Goal: Information Seeking & Learning: Learn about a topic

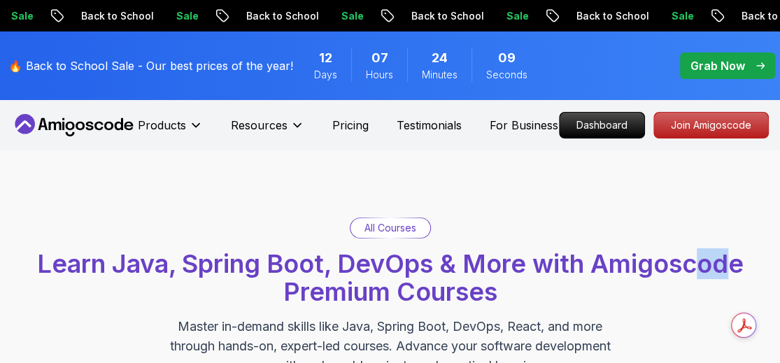
click at [693, 213] on div "All Courses Learn Java, Spring Boot, DevOps & More with Amigoscode Premium Cour…" at bounding box center [390, 296] width 780 height 292
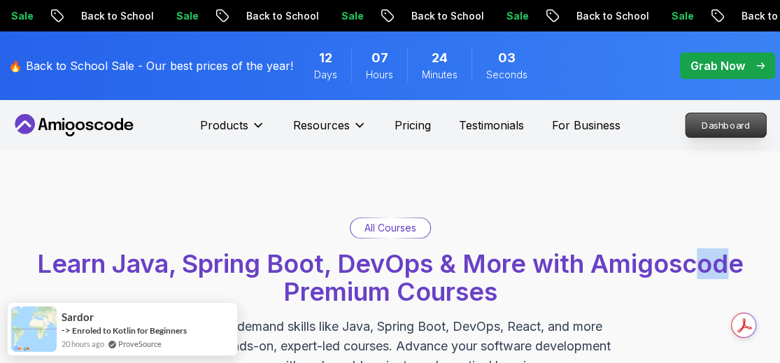
click at [715, 120] on p "Dashboard" at bounding box center [725, 125] width 80 height 24
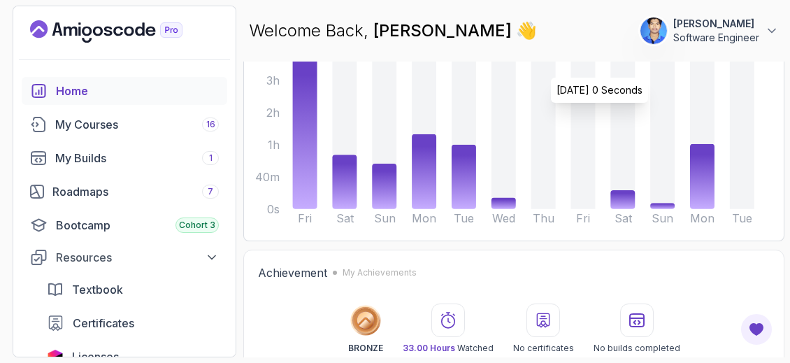
scroll to position [161, 0]
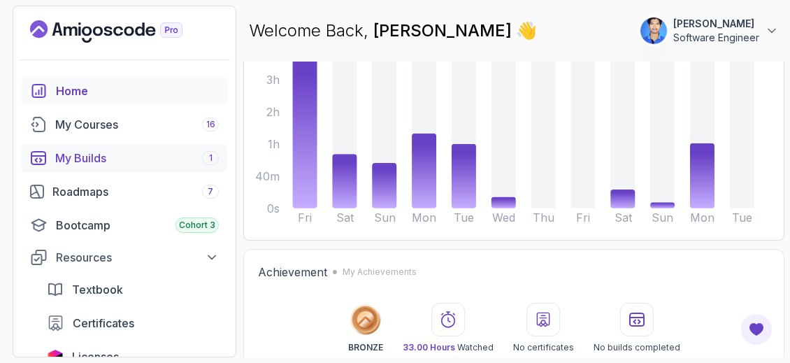
click at [99, 152] on div "My Builds 1" at bounding box center [137, 158] width 164 height 17
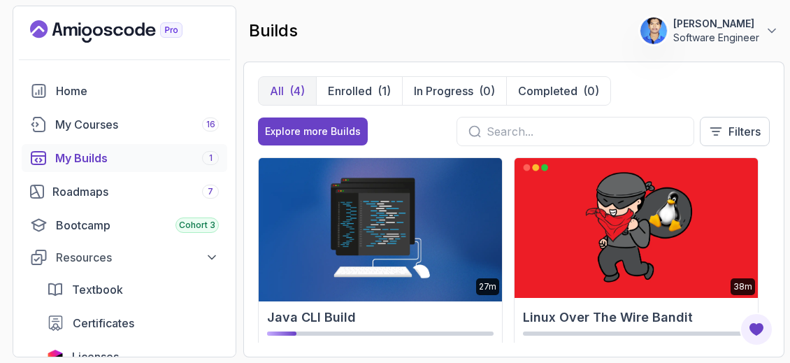
click at [408, 224] on img at bounding box center [379, 228] width 255 height 147
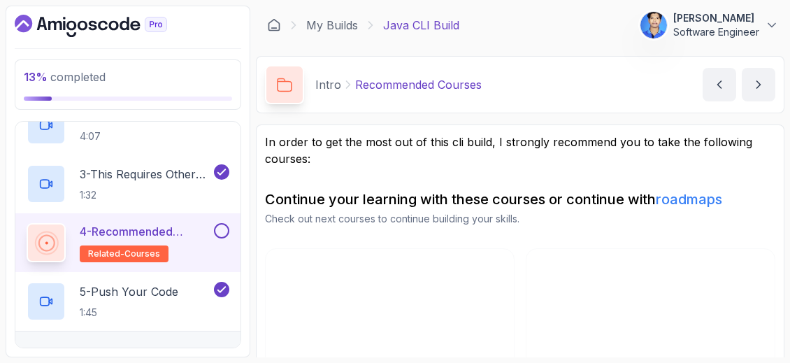
scroll to position [129, 0]
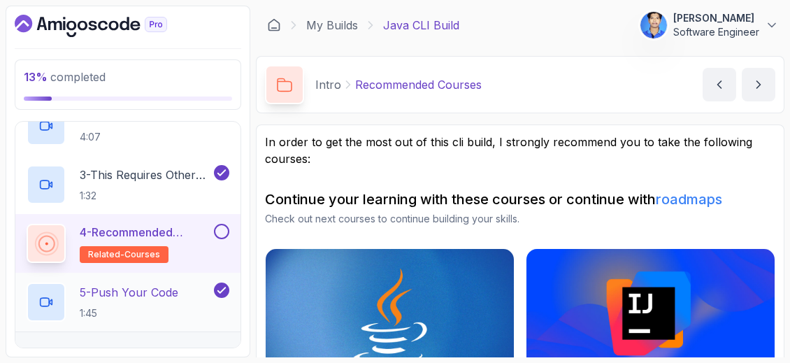
click at [135, 284] on p "5 - Push Your Code" at bounding box center [129, 292] width 99 height 17
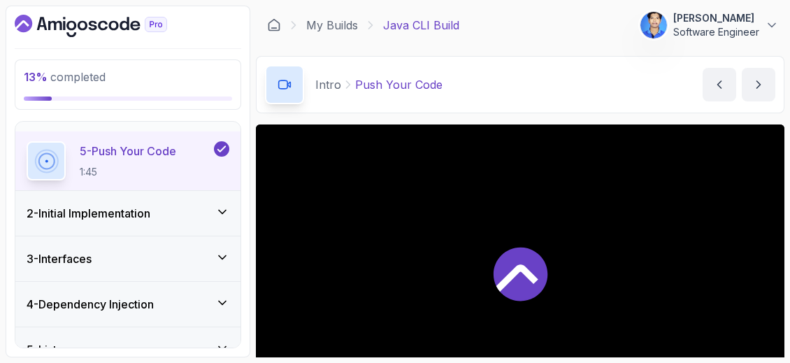
scroll to position [288, 0]
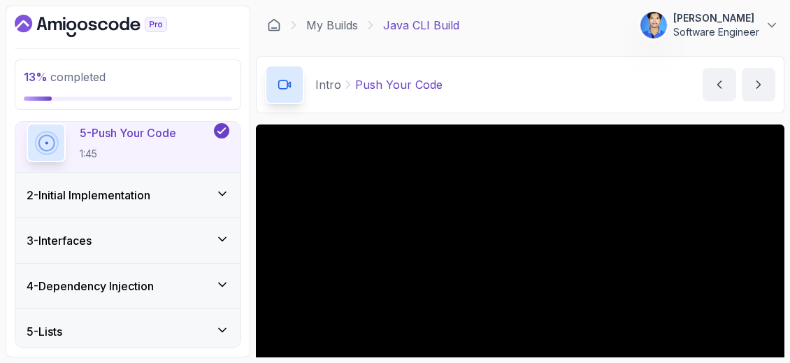
click at [172, 202] on div "2 - Initial Implementation" at bounding box center [127, 195] width 225 height 45
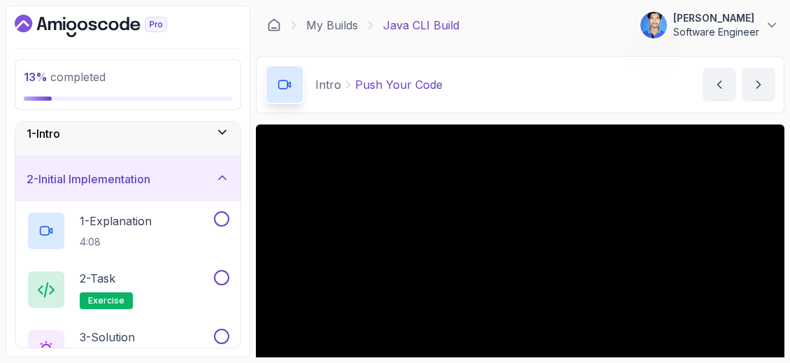
scroll to position [0, 0]
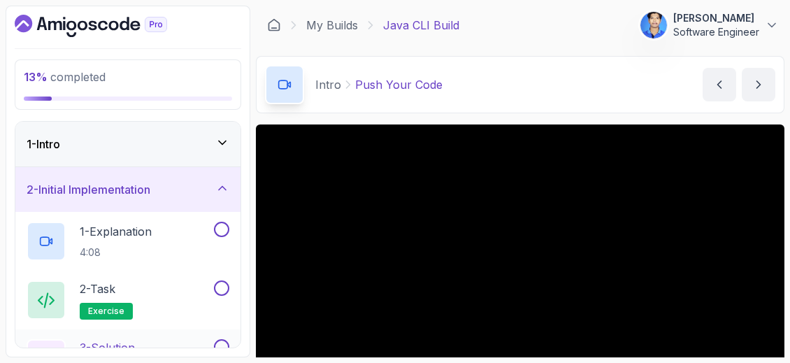
click at [130, 336] on div "3 - Solution solution" at bounding box center [127, 358] width 225 height 59
click at [209, 322] on div "2 - Task exercise" at bounding box center [127, 300] width 225 height 59
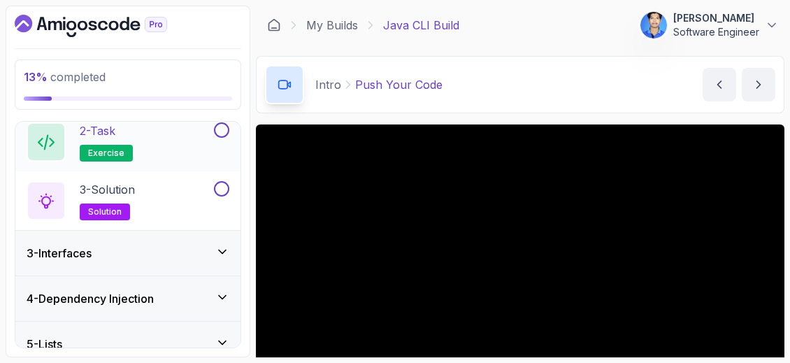
scroll to position [180, 0]
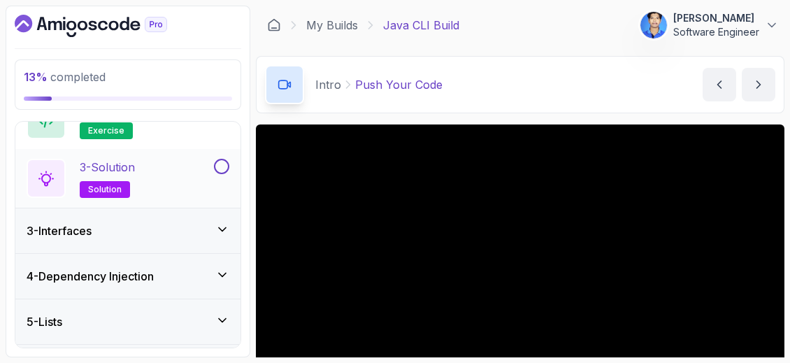
click at [123, 152] on div "3 - Solution solution" at bounding box center [127, 178] width 225 height 59
click at [135, 165] on p "3 - Solution" at bounding box center [107, 167] width 55 height 17
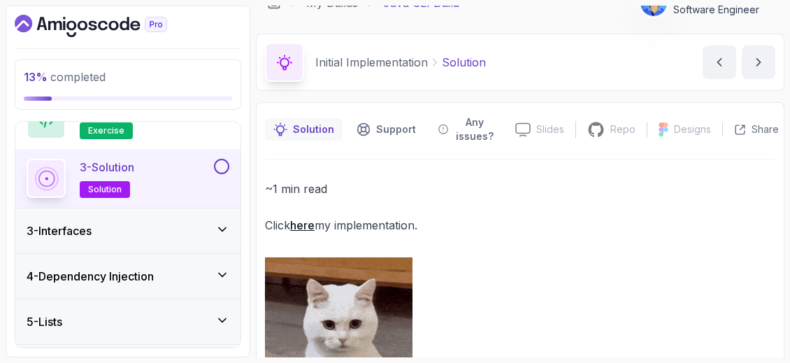
scroll to position [9, 0]
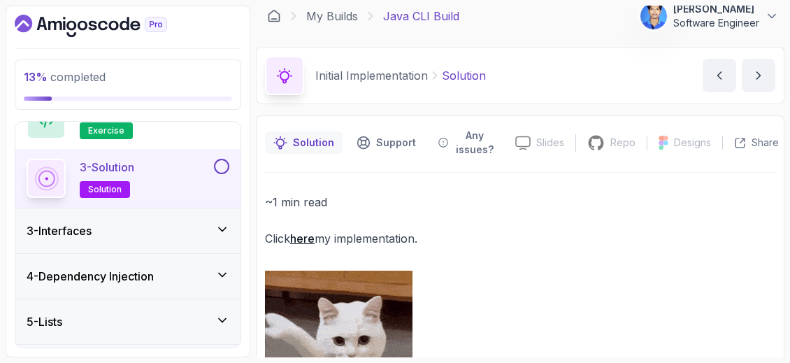
click at [304, 231] on link "here" at bounding box center [302, 238] width 24 height 14
